Goal: Communication & Community: Answer question/provide support

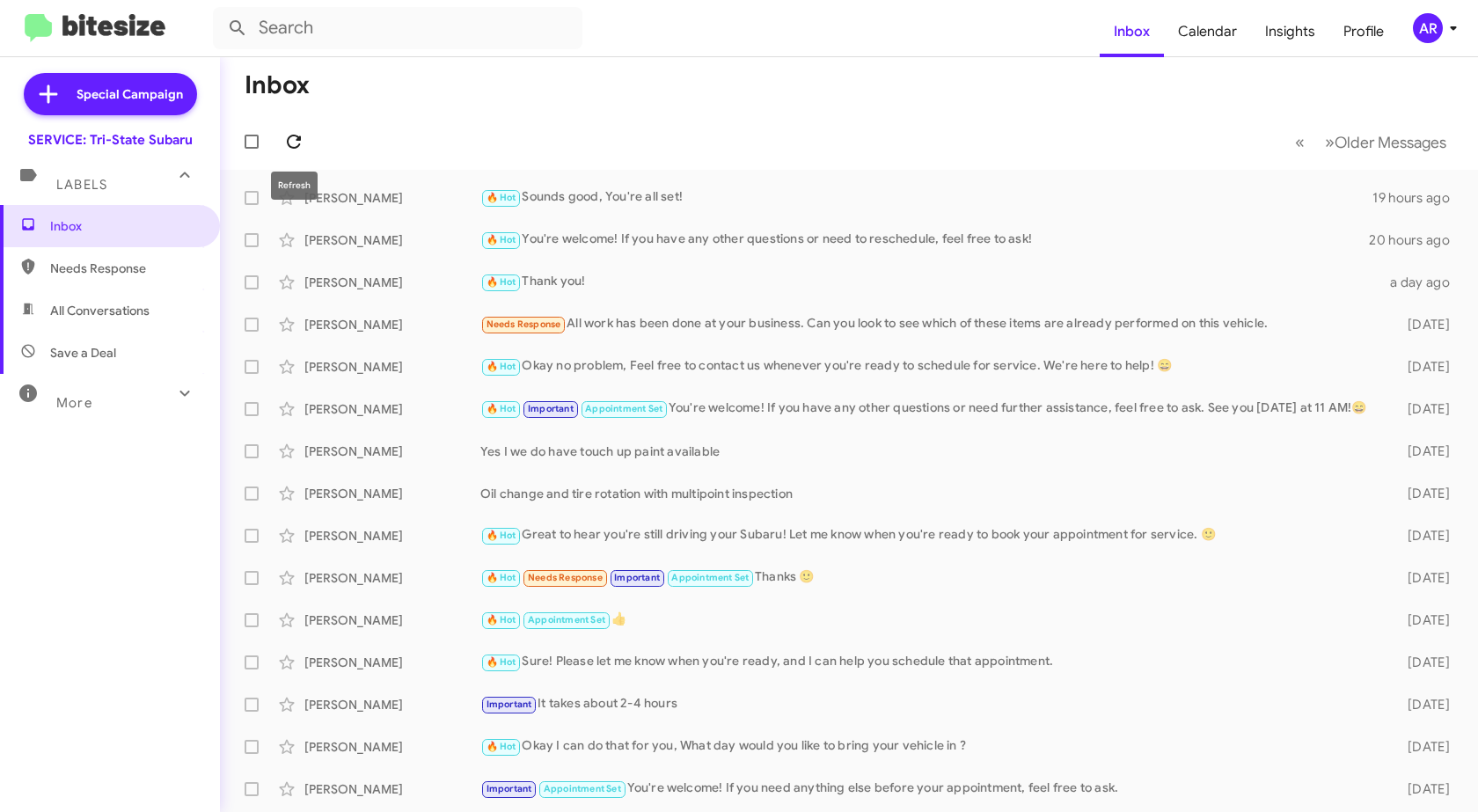
click at [301, 141] on icon at bounding box center [293, 141] width 21 height 21
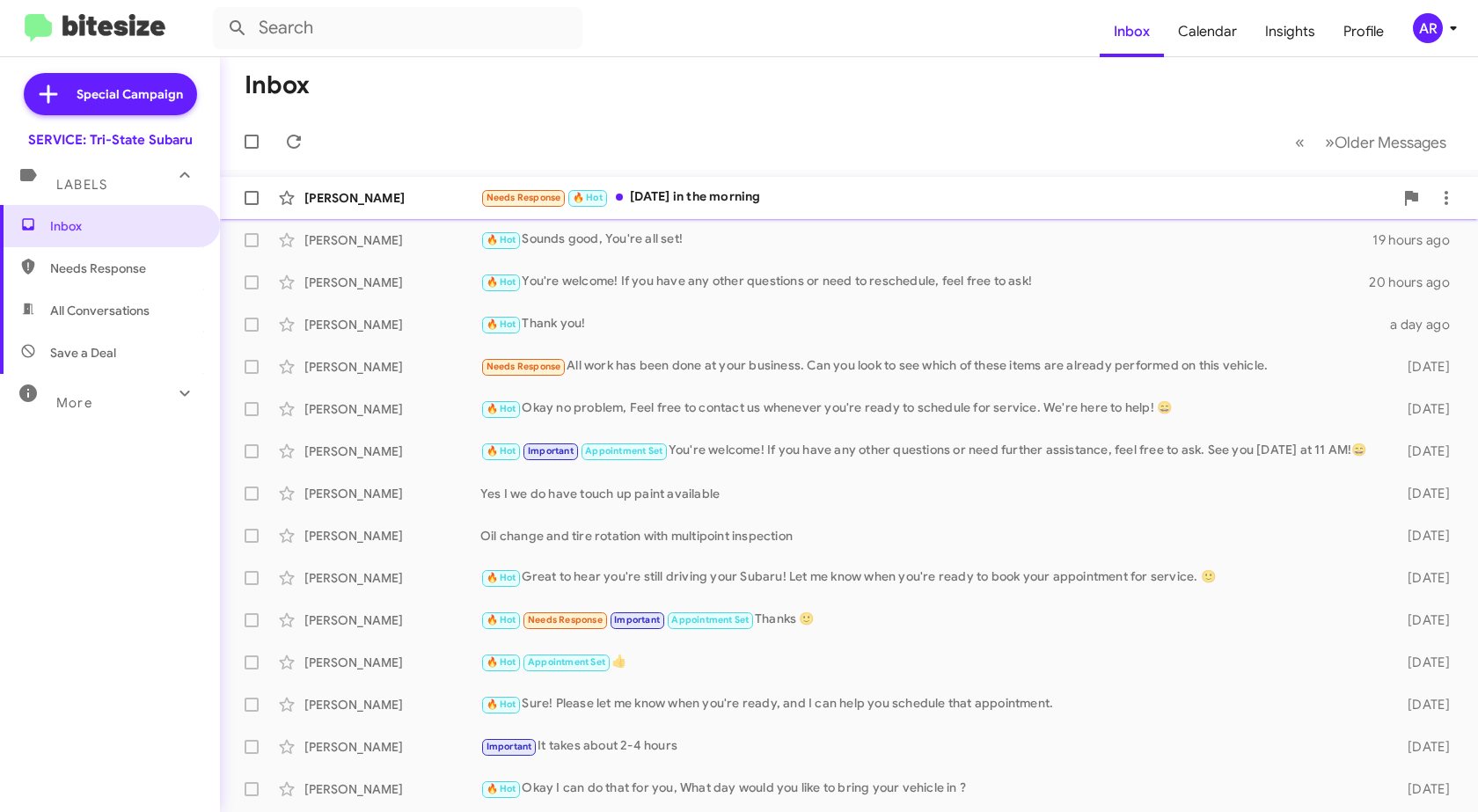
click at [384, 198] on div "[PERSON_NAME]" at bounding box center [392, 198] width 176 height 18
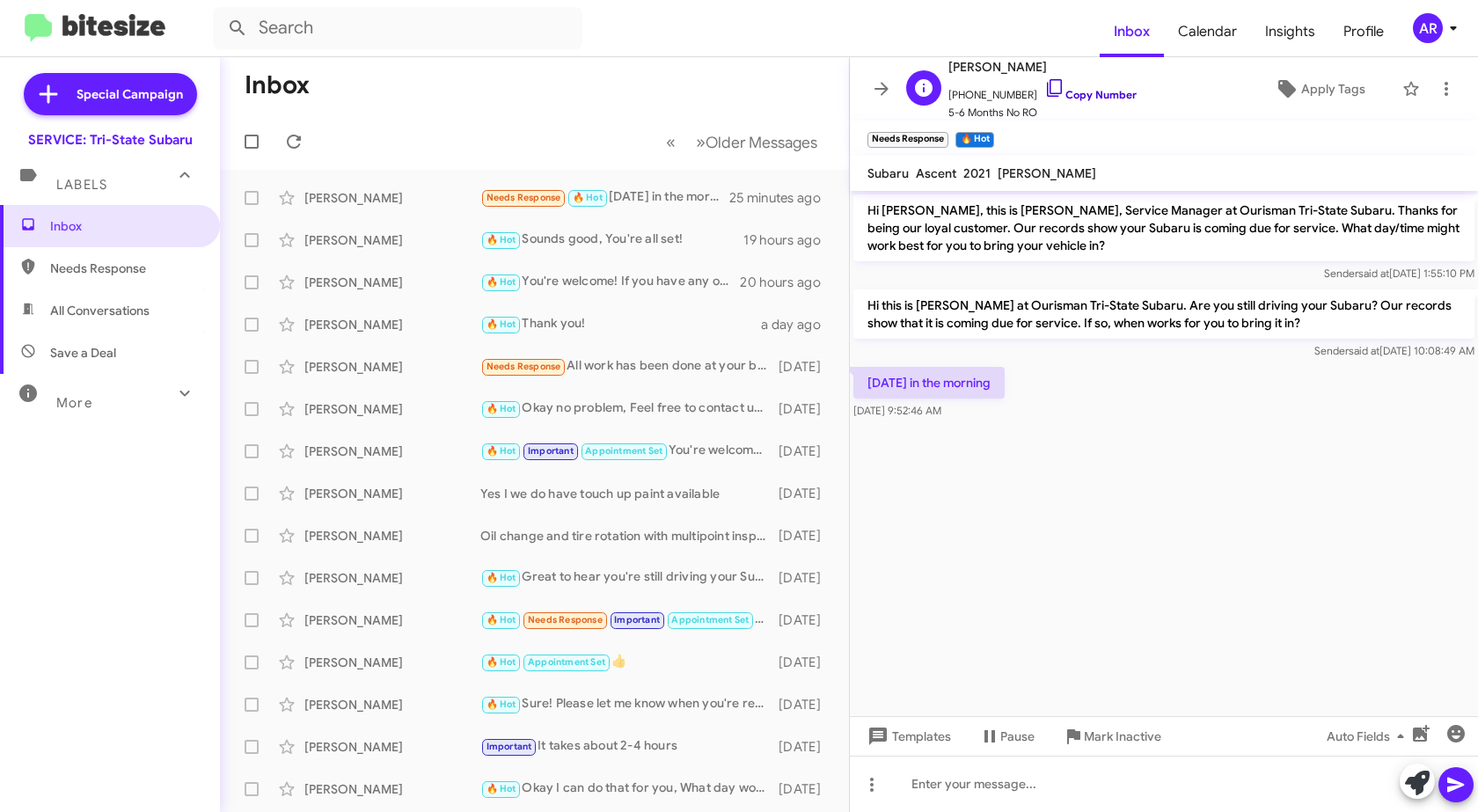
click at [1044, 91] on icon at bounding box center [1054, 88] width 21 height 21
click at [1012, 792] on div at bounding box center [1164, 783] width 628 height 56
click at [1462, 739] on icon "button" at bounding box center [1456, 733] width 18 height 18
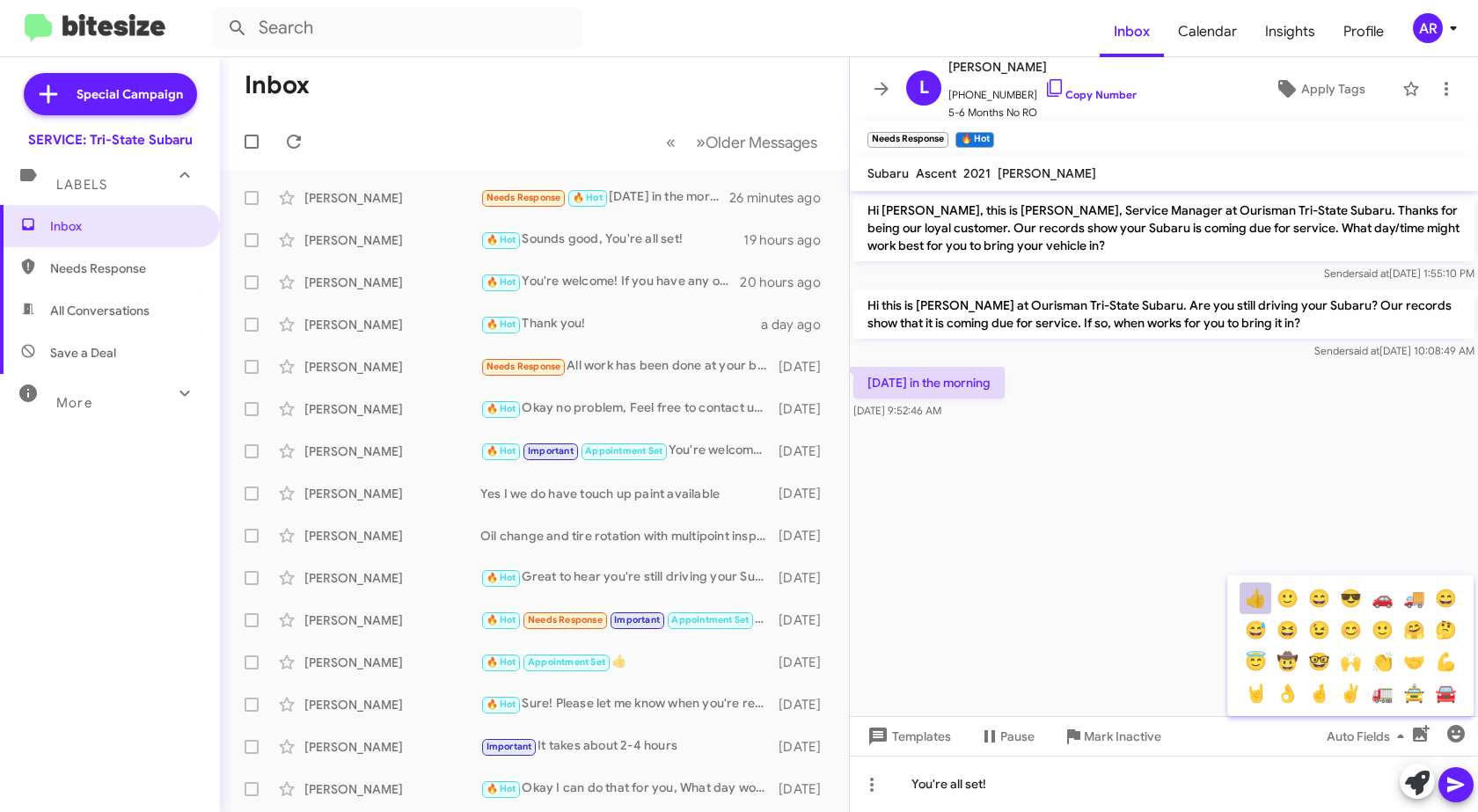
click at [1248, 599] on button "👍" at bounding box center [1256, 598] width 32 height 32
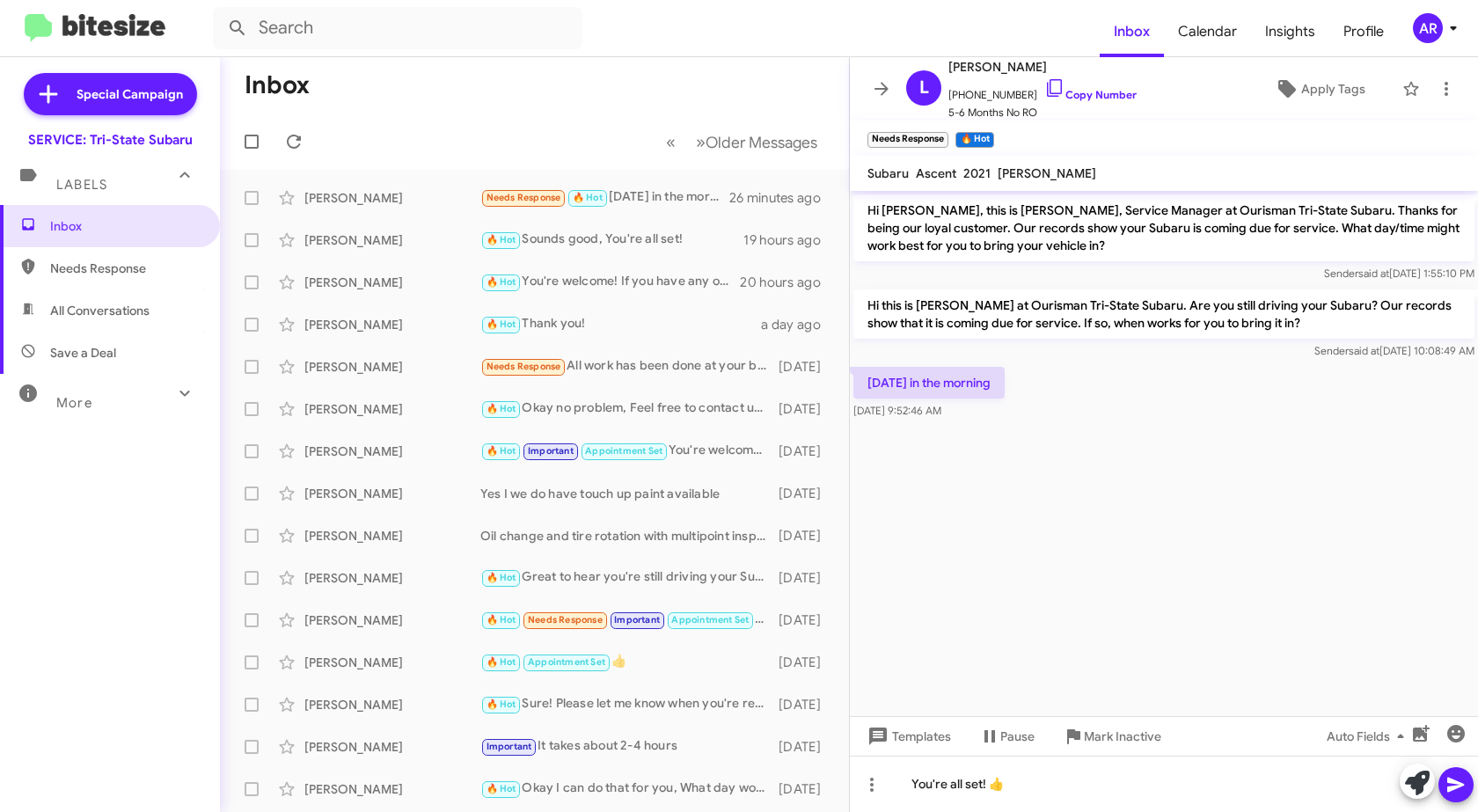
click at [1450, 776] on icon at bounding box center [1455, 784] width 21 height 21
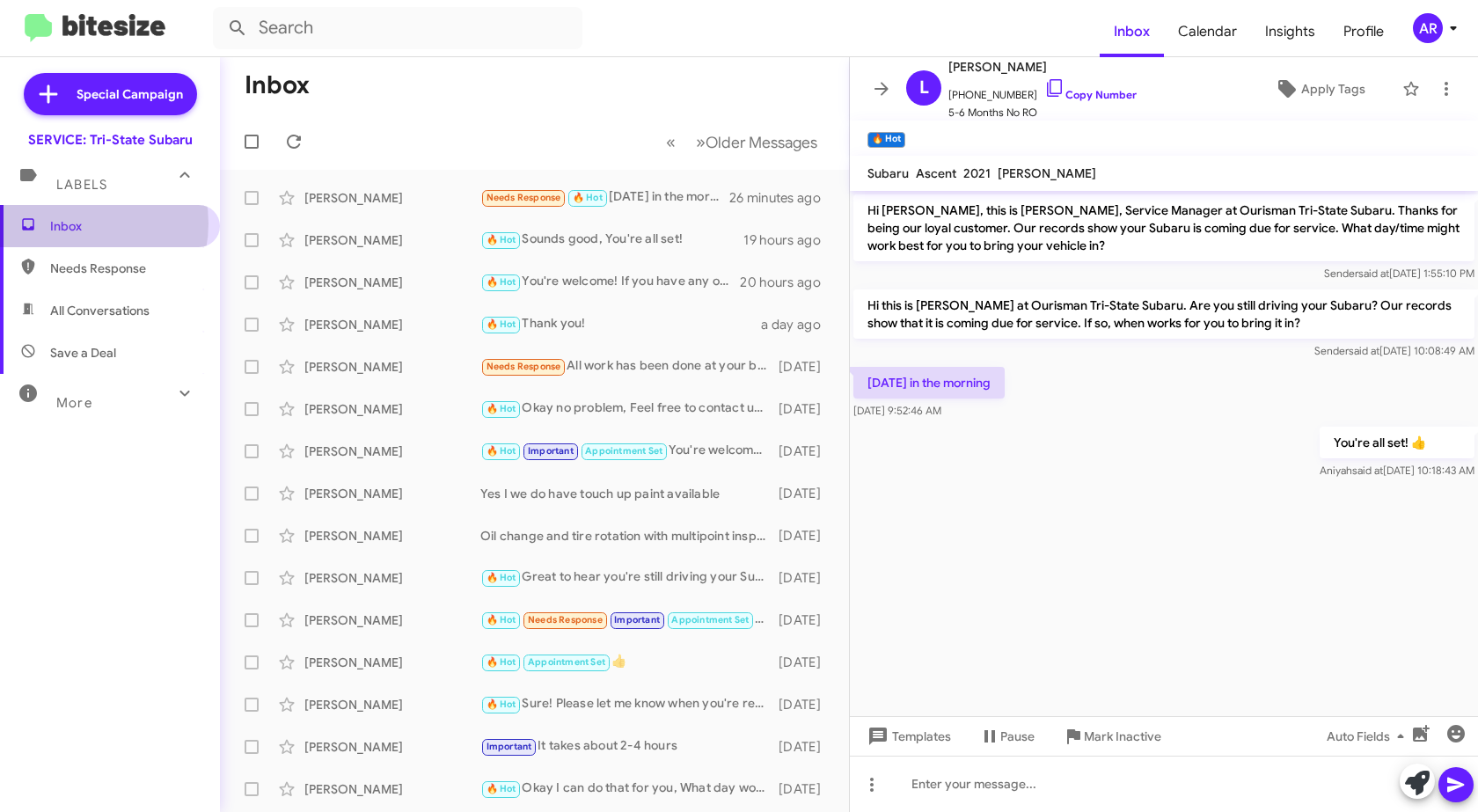
click at [74, 223] on span "Inbox" at bounding box center [125, 226] width 149 height 18
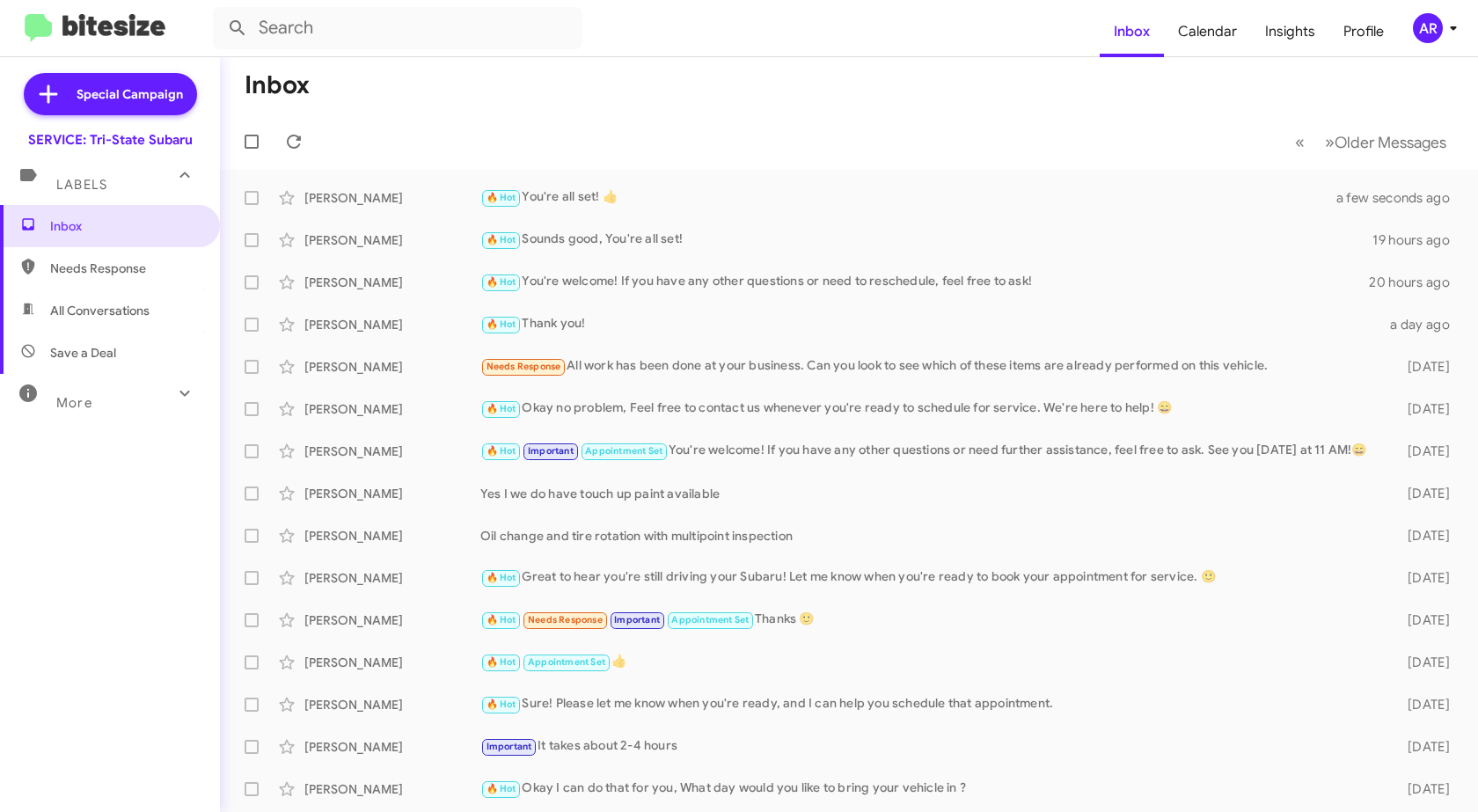
click at [31, 284] on span "Needs Response" at bounding box center [110, 268] width 220 height 42
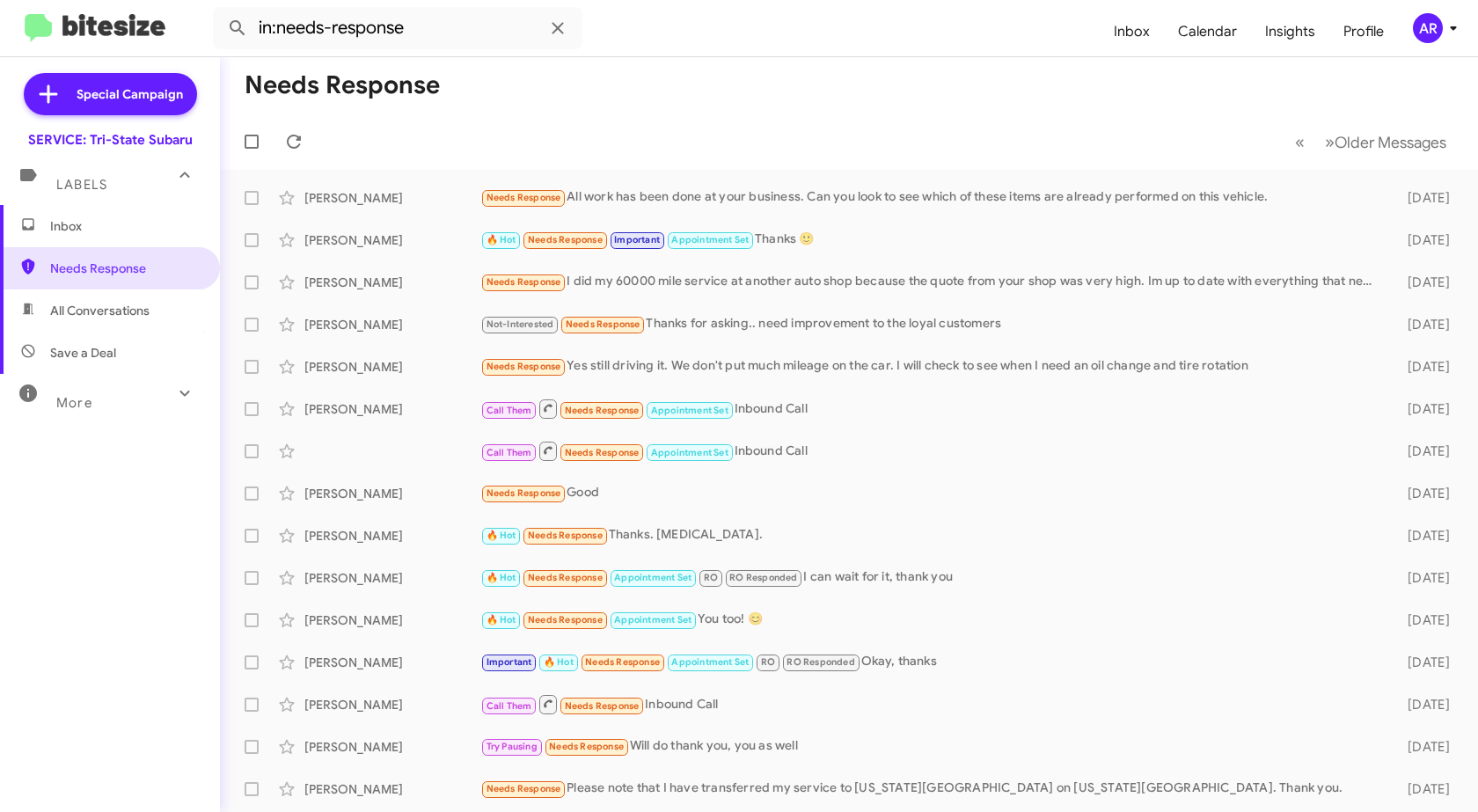
click at [98, 305] on span "All Conversations" at bounding box center [100, 311] width 100 height 18
type input "in:all-conversations"
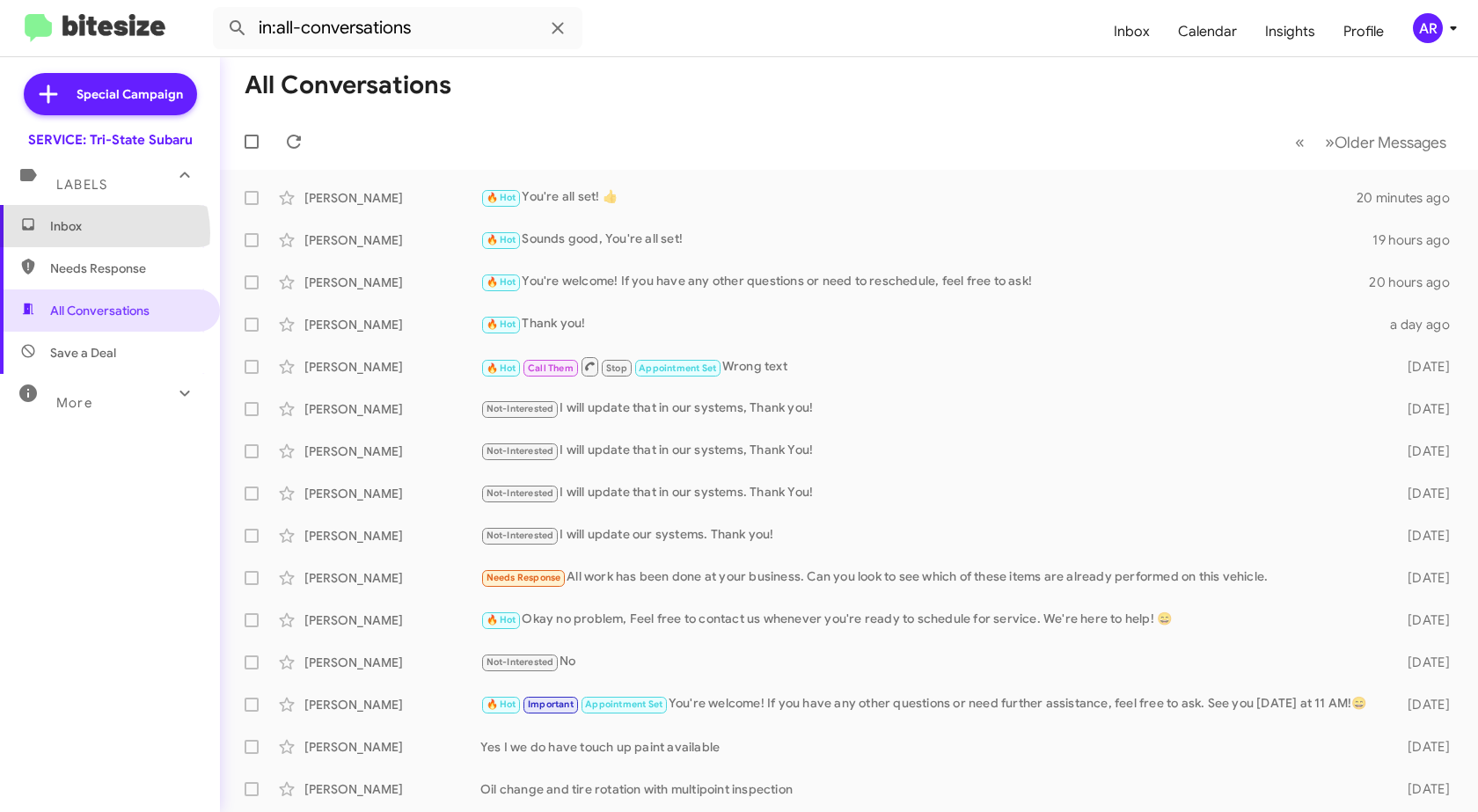
click at [96, 233] on span "Inbox" at bounding box center [125, 226] width 149 height 18
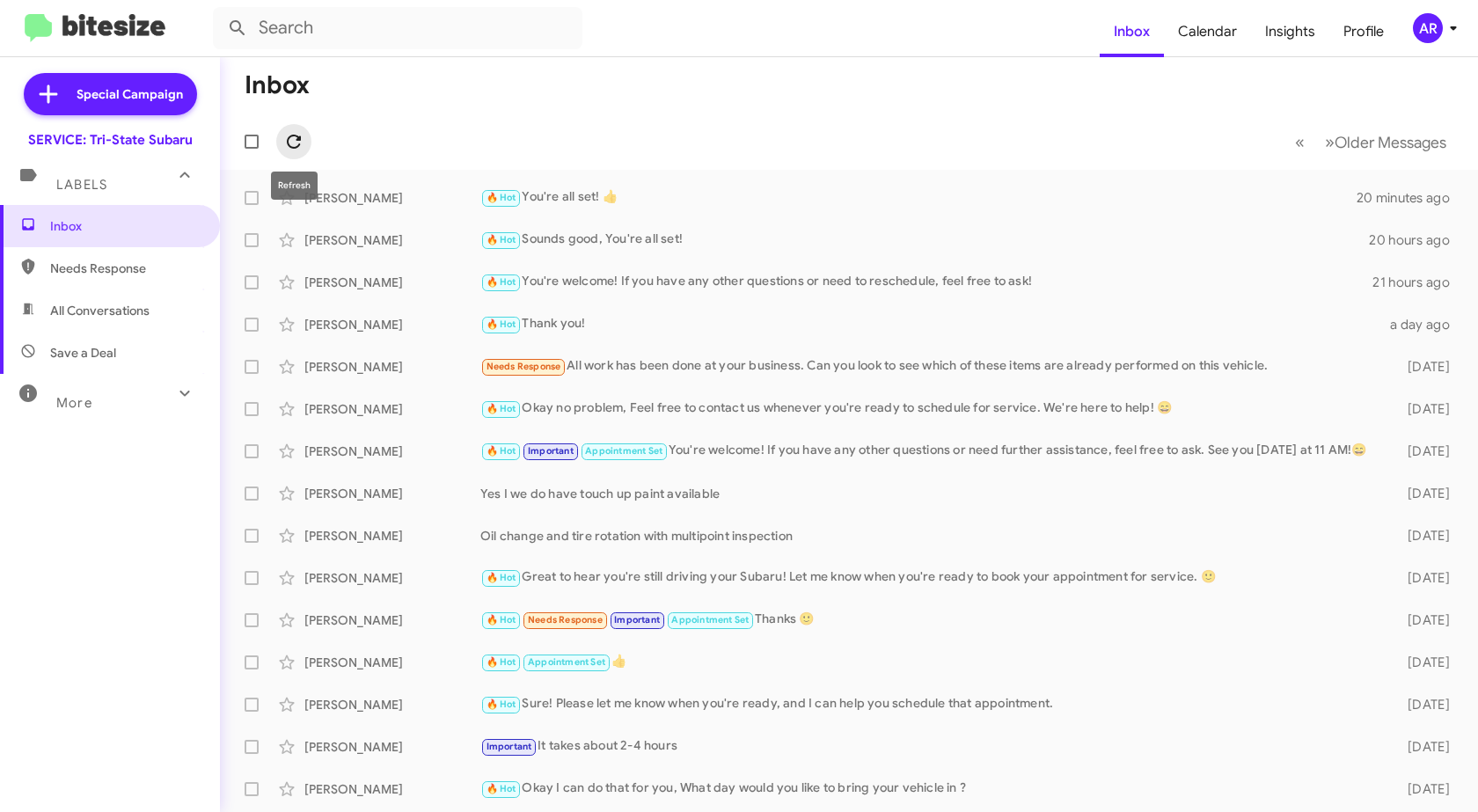
click at [283, 145] on icon at bounding box center [293, 141] width 21 height 21
click at [304, 146] on span at bounding box center [293, 141] width 35 height 21
click at [293, 140] on icon at bounding box center [293, 141] width 21 height 21
click at [289, 144] on icon at bounding box center [293, 141] width 21 height 21
click at [728, 712] on div "🔥 Hot Sure! Please let me know when you're ready, and I can help you schedule t…" at bounding box center [937, 703] width 913 height 20
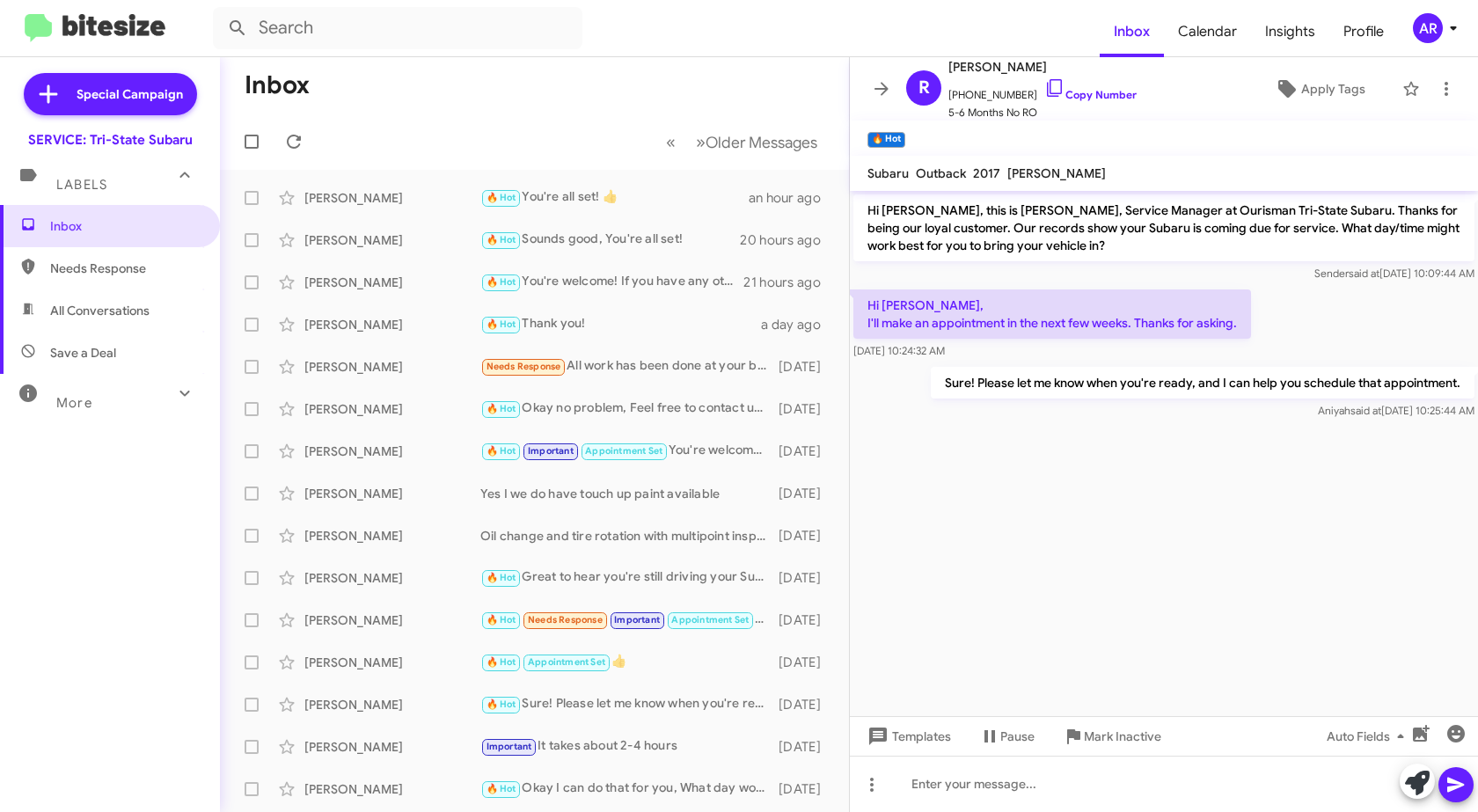
click at [53, 309] on span "All Conversations" at bounding box center [100, 311] width 100 height 18
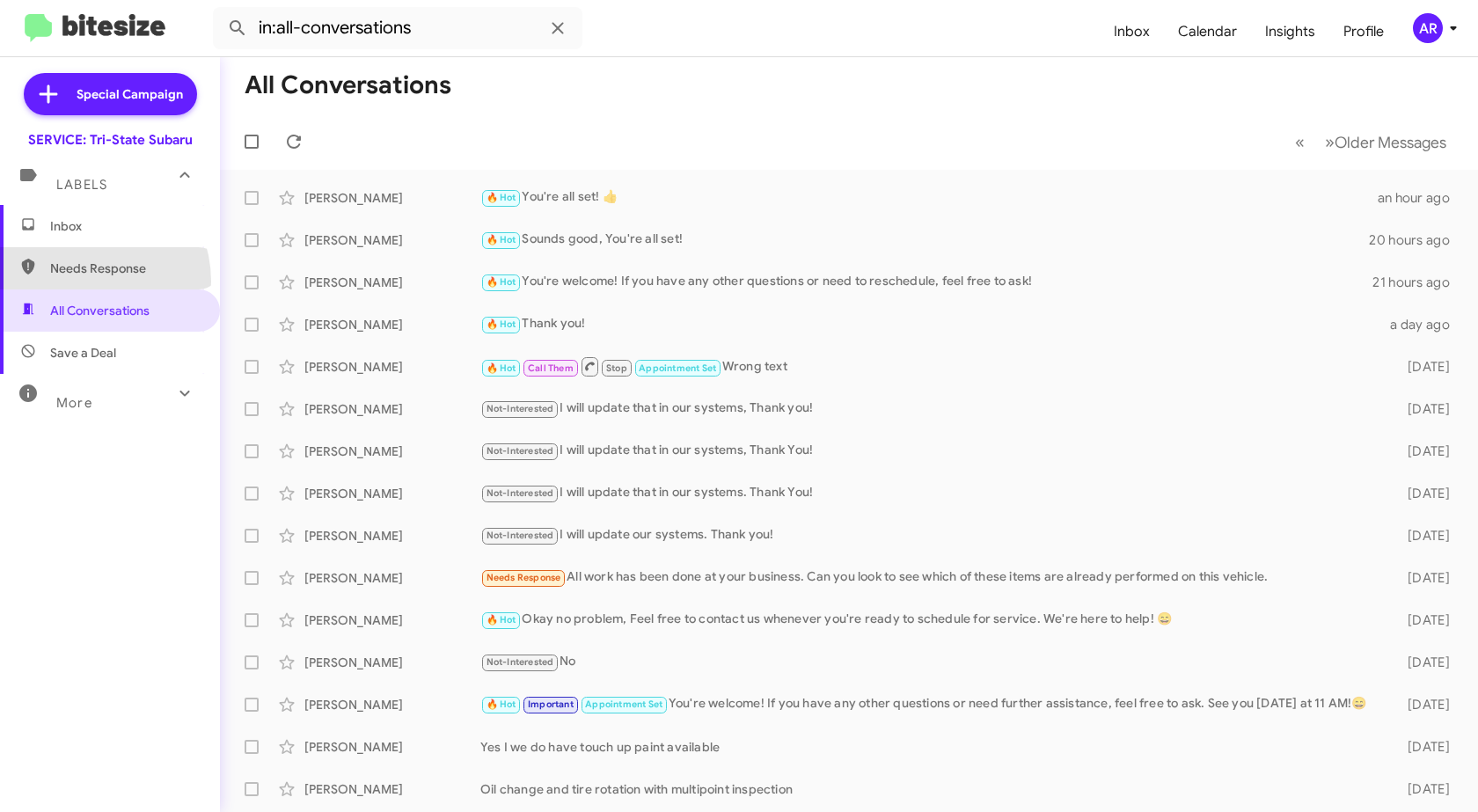
click at [79, 281] on span "Needs Response" at bounding box center [110, 268] width 220 height 42
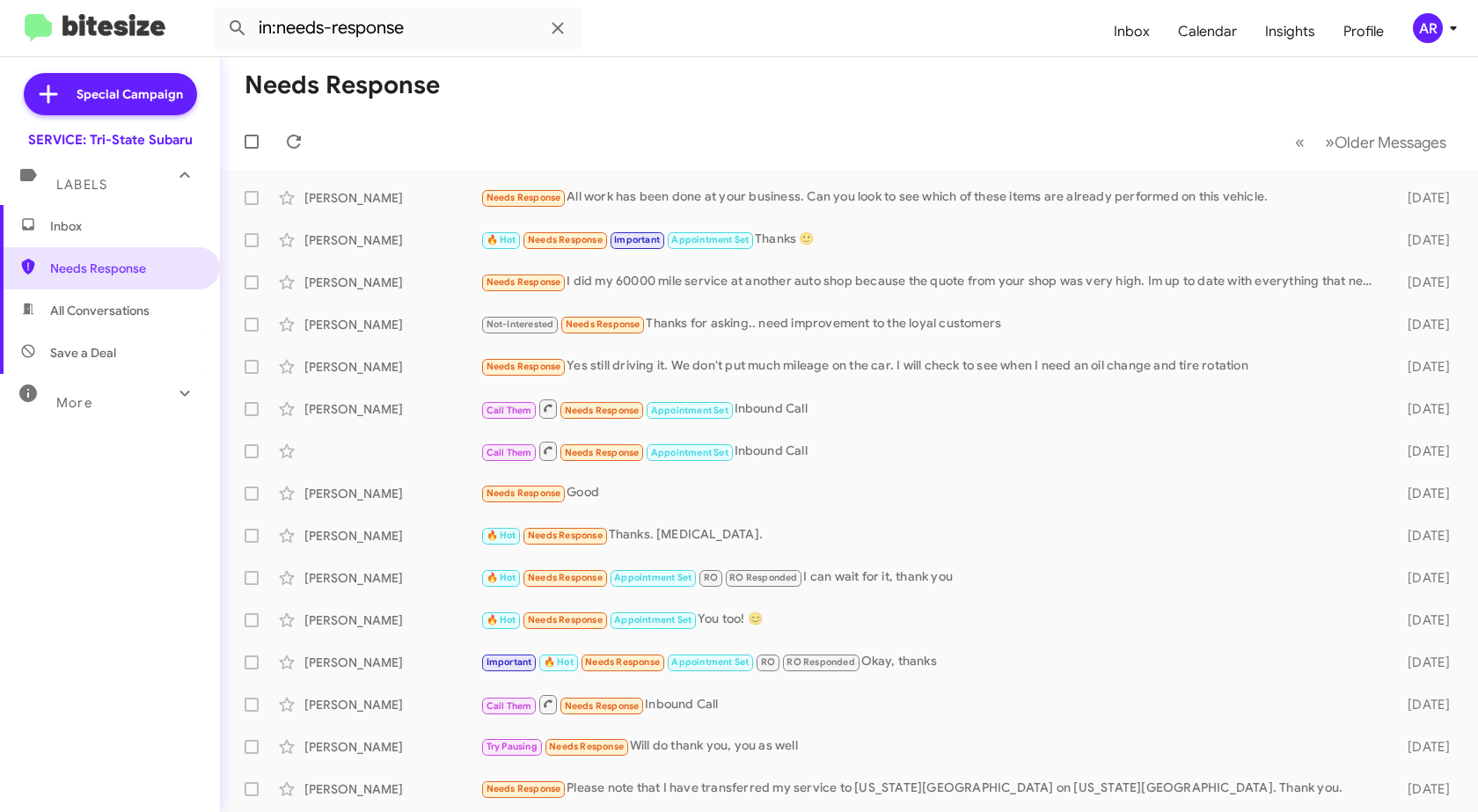
click at [106, 397] on div "More" at bounding box center [92, 395] width 156 height 33
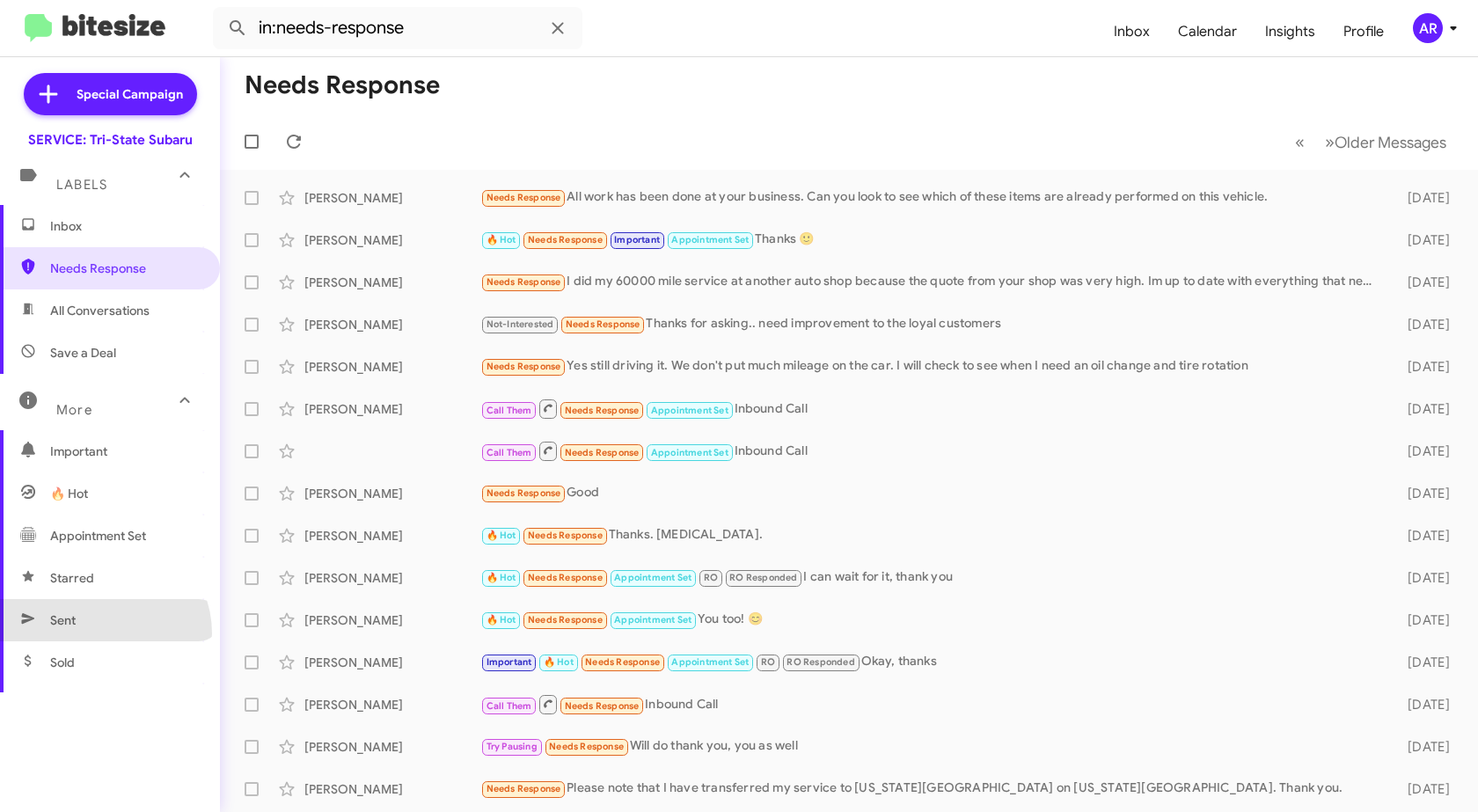
click at [101, 633] on span "Sent" at bounding box center [110, 620] width 220 height 42
type input "in:sent"
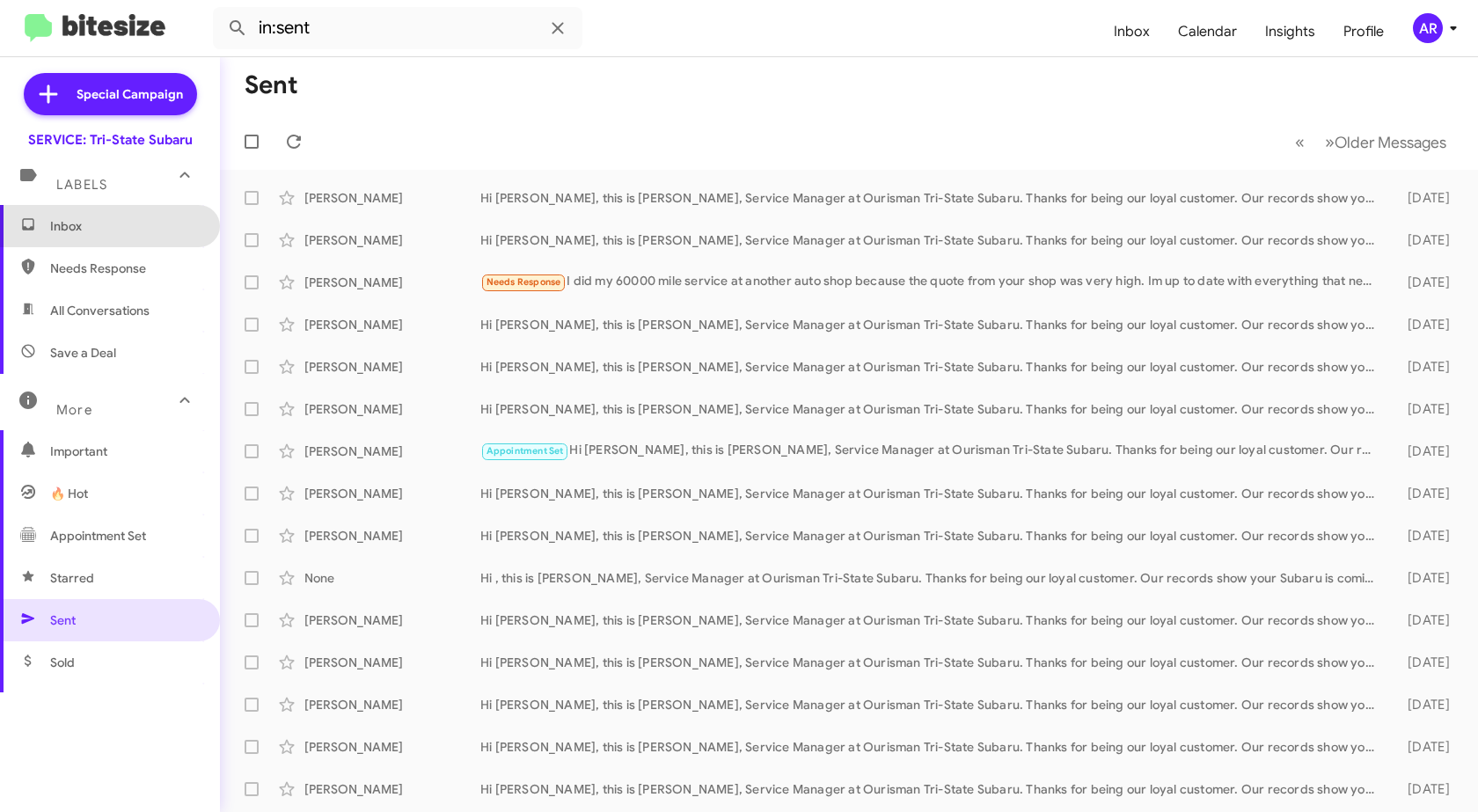
click at [124, 237] on span "Inbox" at bounding box center [110, 226] width 220 height 42
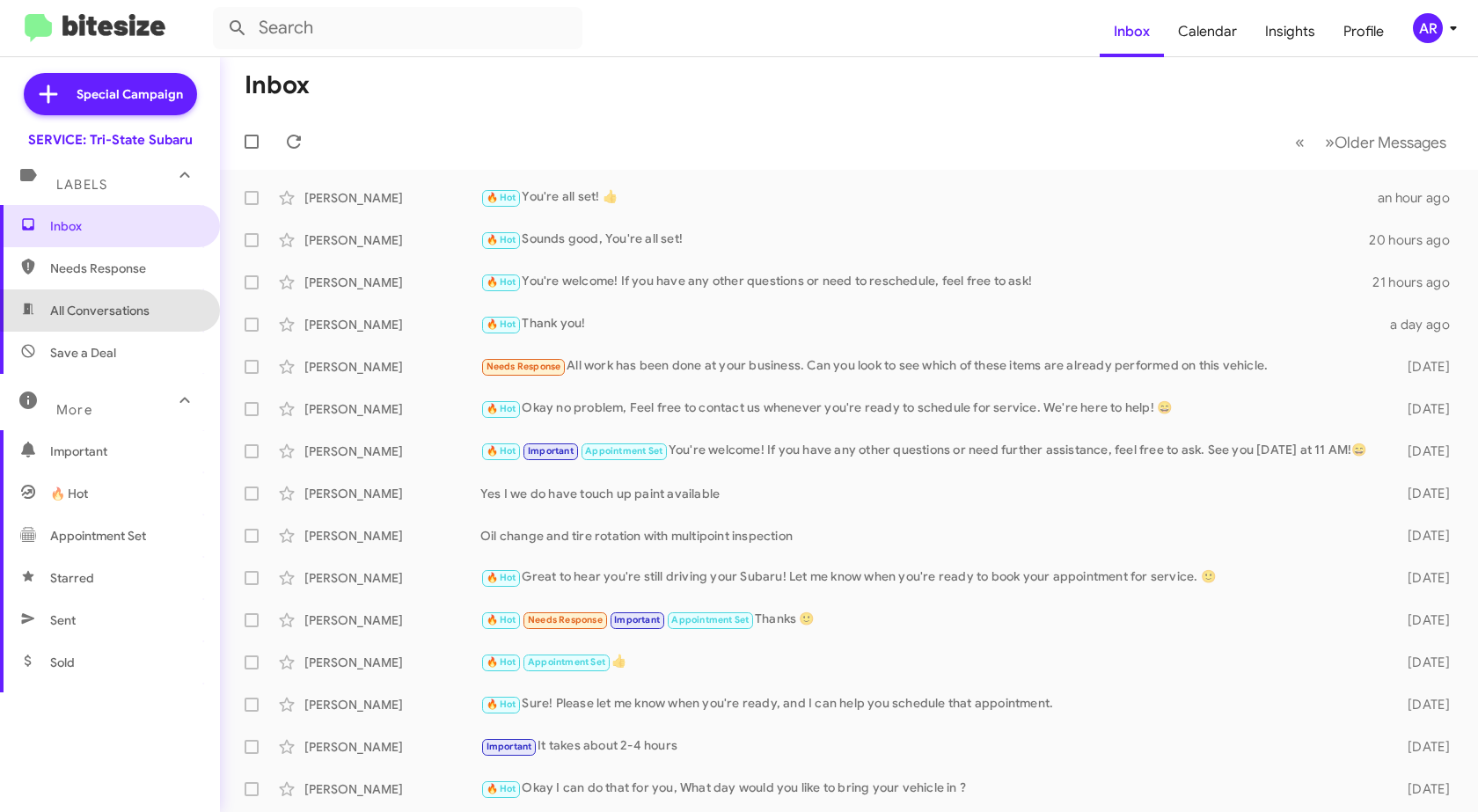
click at [117, 302] on span "All Conversations" at bounding box center [100, 311] width 100 height 18
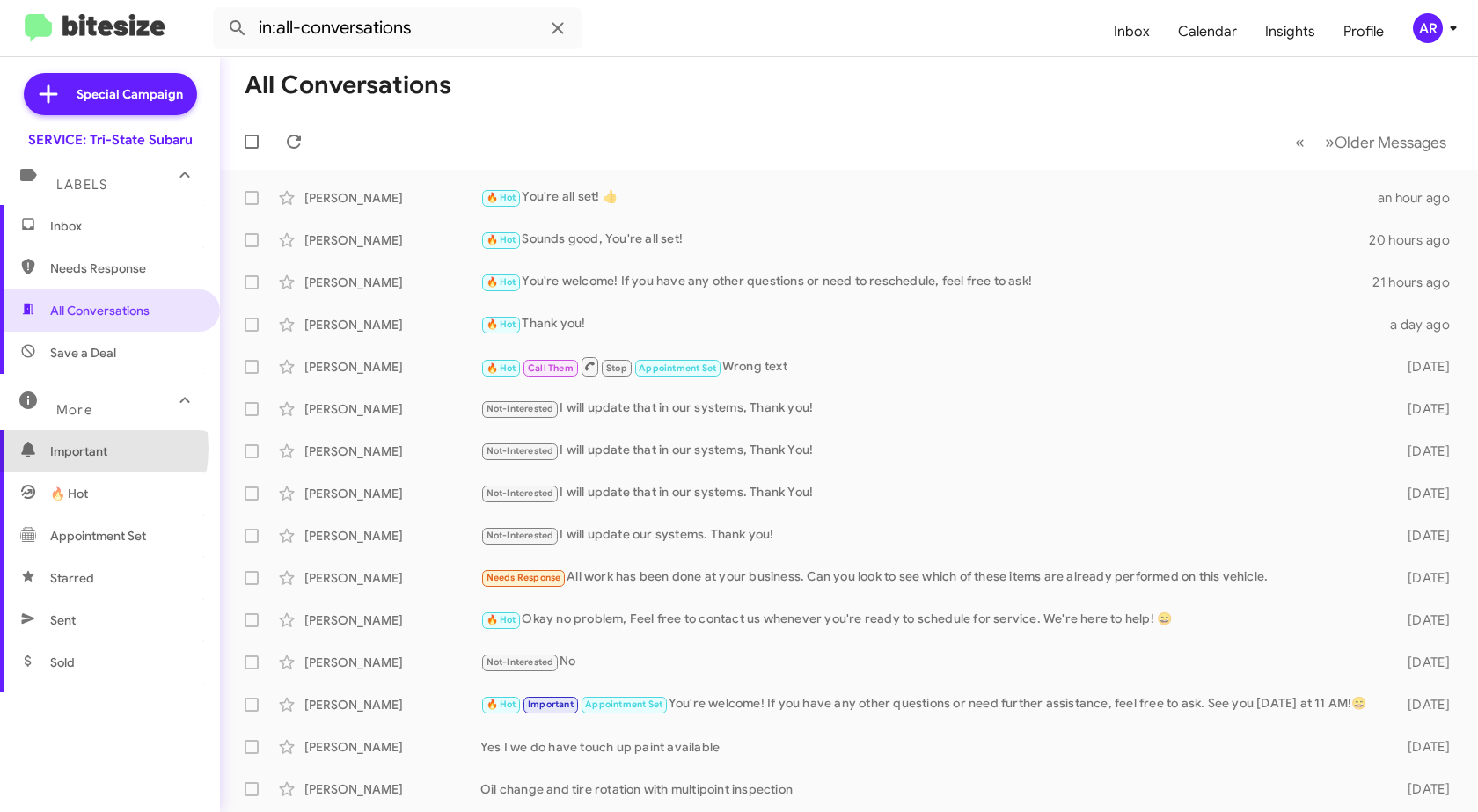
click at [64, 448] on span "Important" at bounding box center [125, 451] width 149 height 18
type input "in:important"
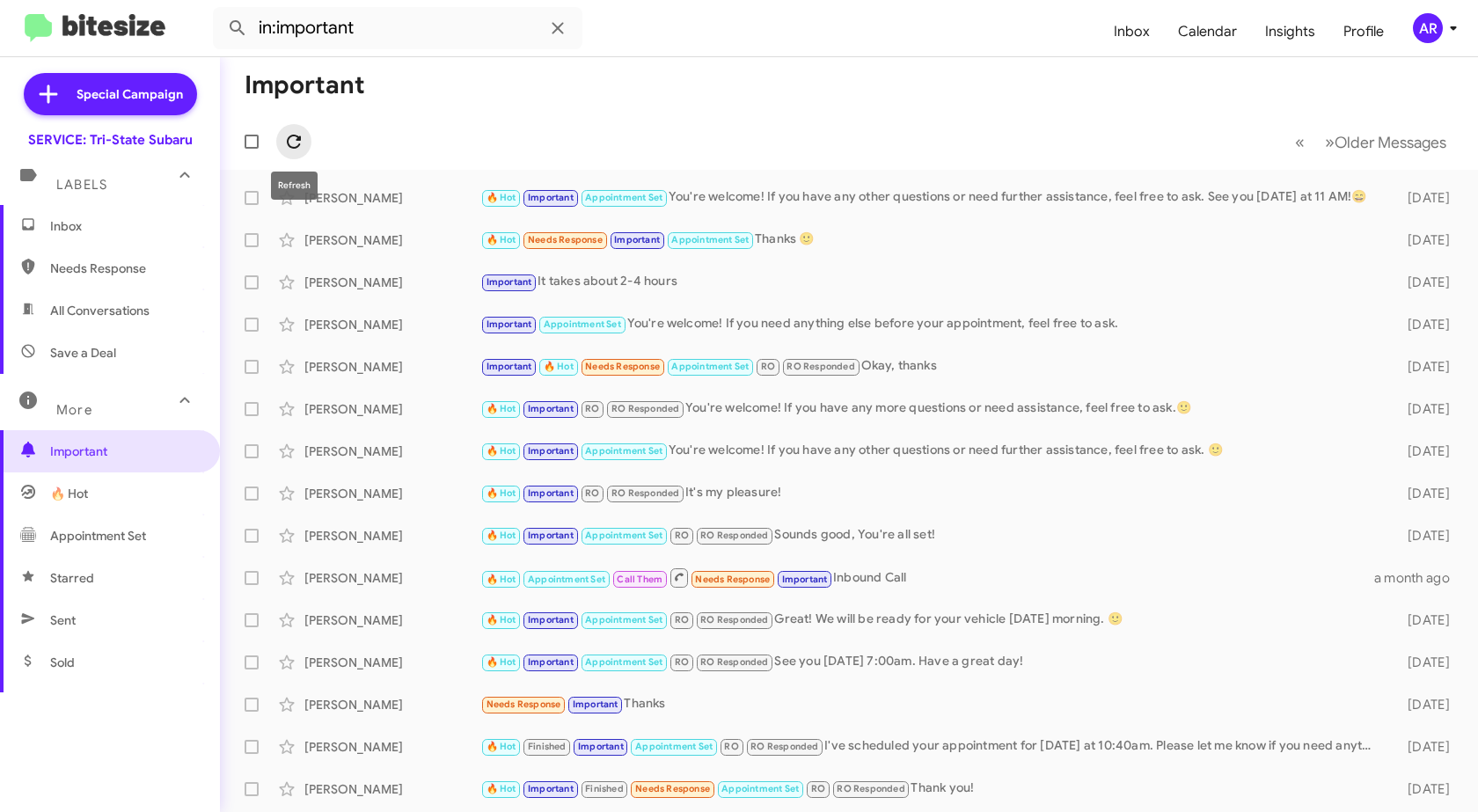
click at [296, 149] on icon at bounding box center [293, 141] width 21 height 21
click at [64, 236] on span "Inbox" at bounding box center [110, 226] width 220 height 42
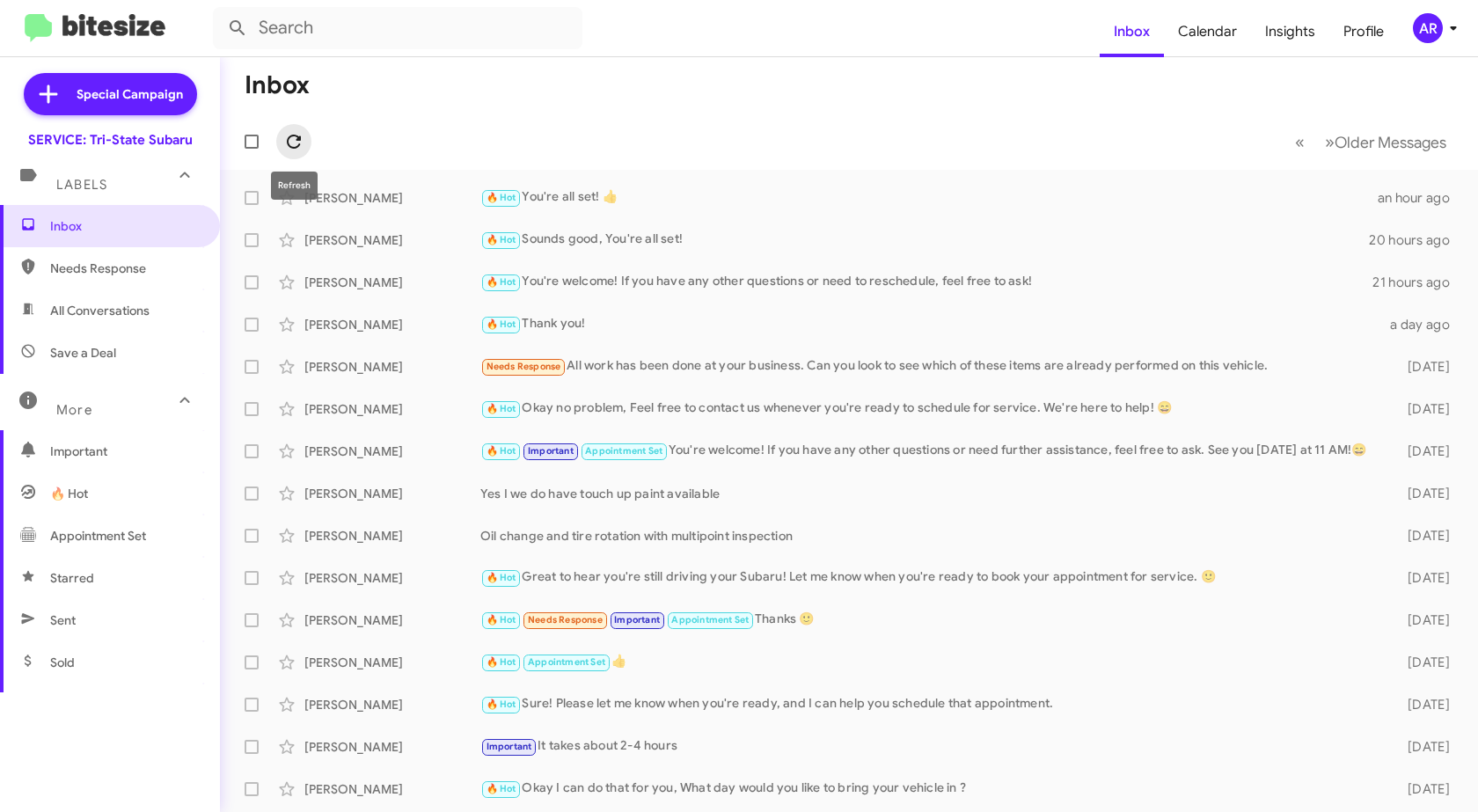
click at [296, 146] on icon at bounding box center [294, 141] width 14 height 14
click at [101, 275] on span "Needs Response" at bounding box center [125, 268] width 149 height 18
type input "in:needs-response"
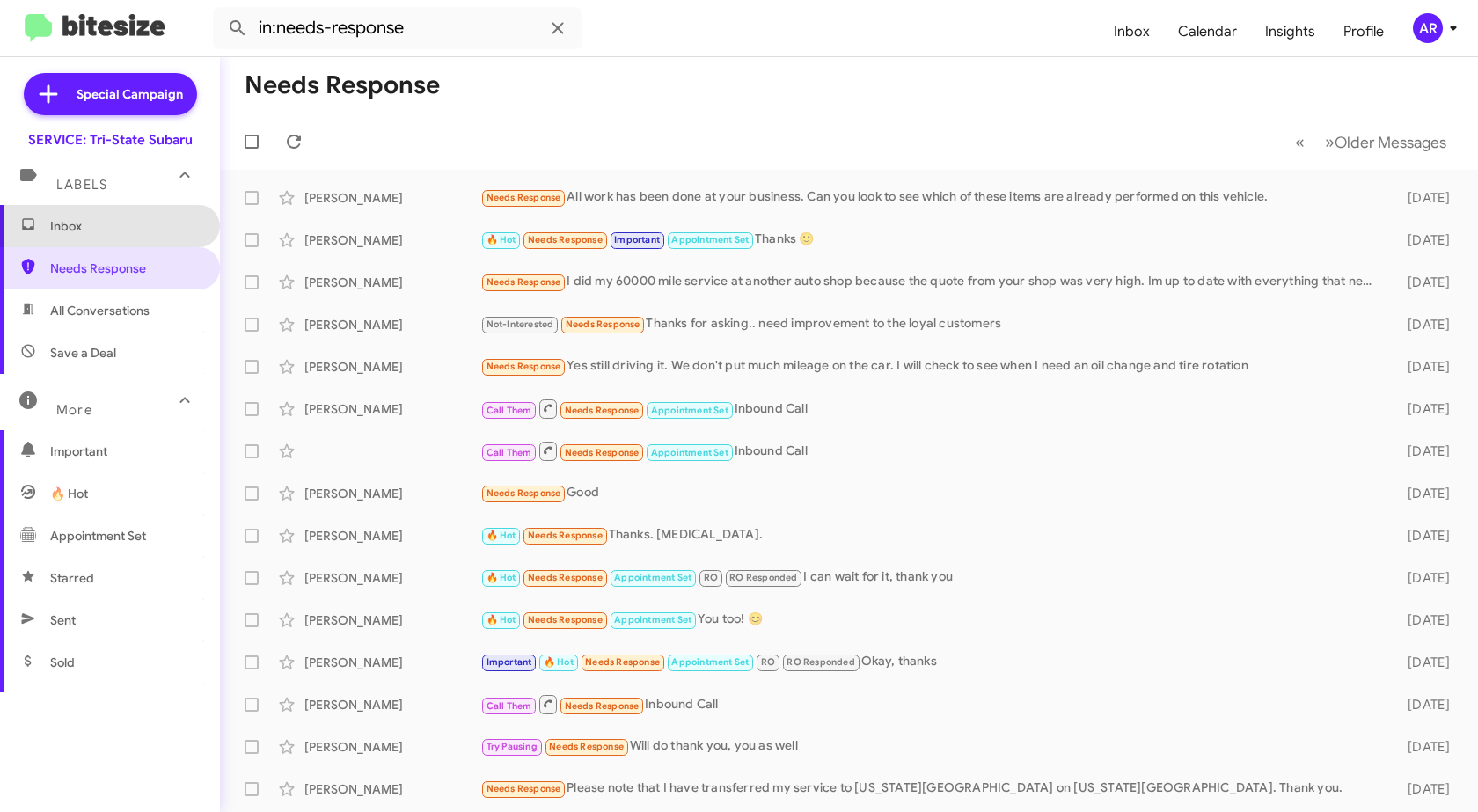
click at [125, 221] on span "Inbox" at bounding box center [125, 226] width 149 height 18
